Goal: Information Seeking & Learning: Understand process/instructions

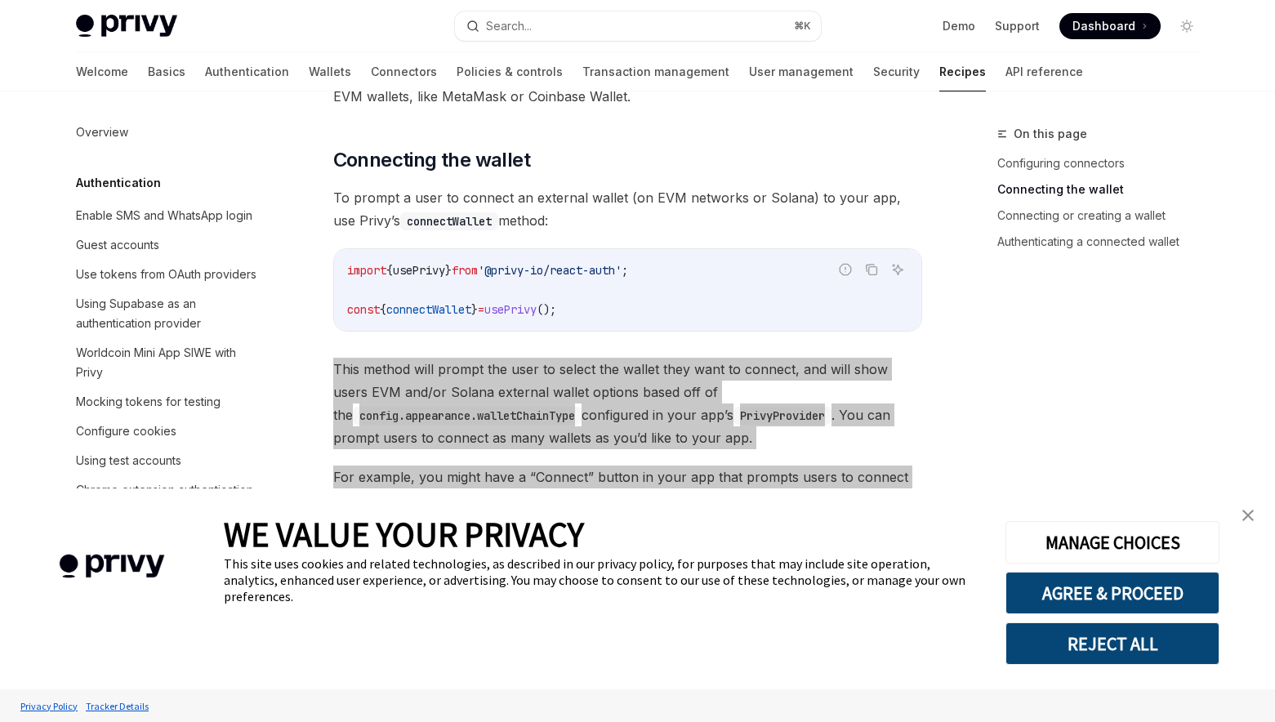
scroll to position [2423, 0]
